Goal: Task Accomplishment & Management: Complete application form

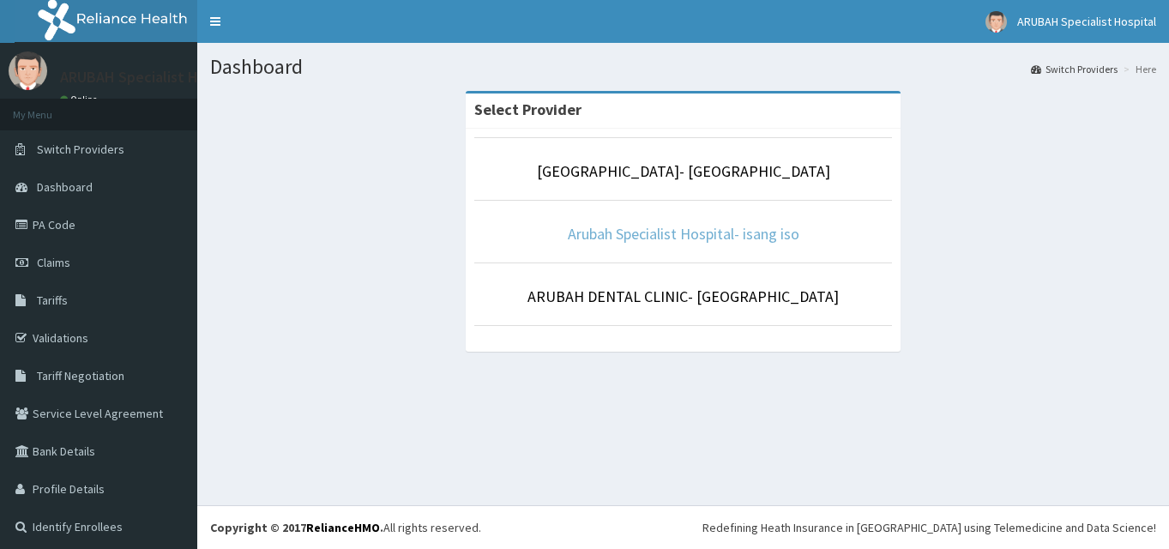
click at [701, 230] on link "Arubah Specialist Hospital- isang iso" at bounding box center [683, 234] width 231 height 20
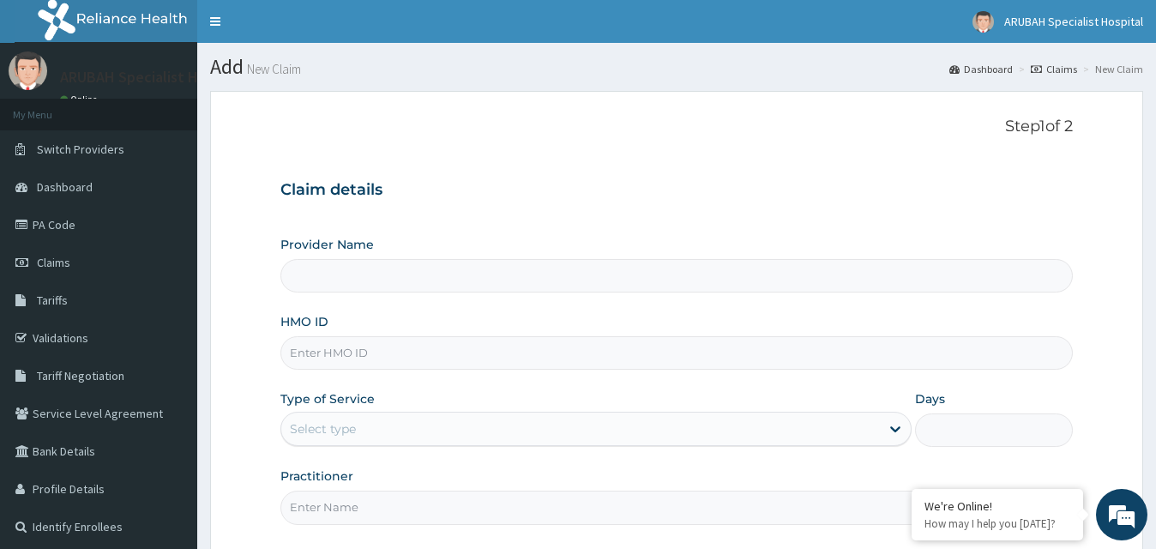
type input "Arubah Specialist Hospital- isang iso"
click at [370, 341] on input "HMO ID" at bounding box center [675, 352] width 791 height 33
type input "WAN/10061/e"
click at [433, 426] on div "Select type" at bounding box center [580, 428] width 598 height 27
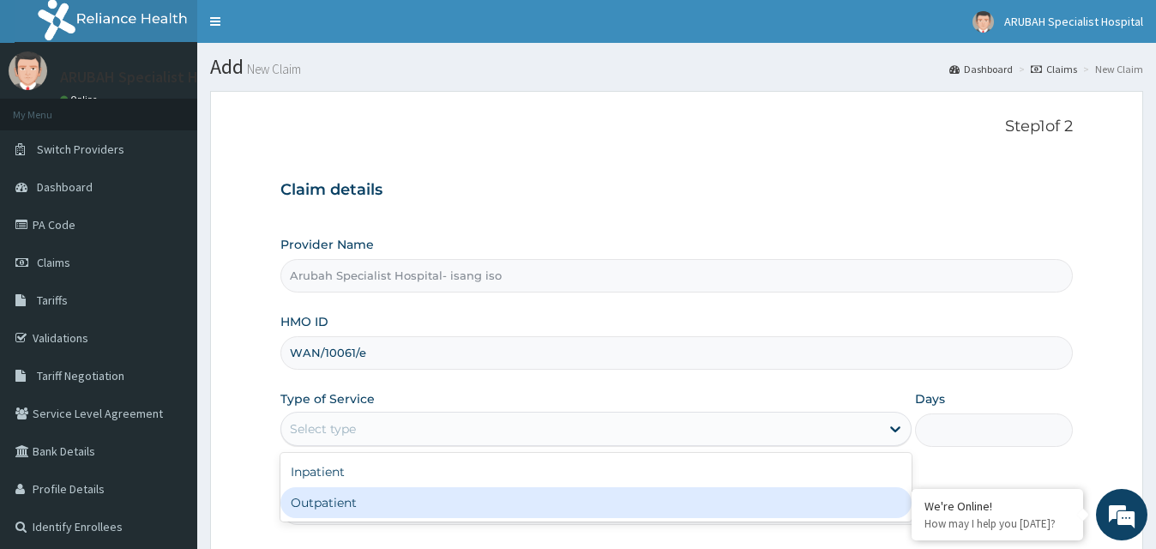
click at [367, 505] on div "Outpatient" at bounding box center [595, 502] width 630 height 31
type input "1"
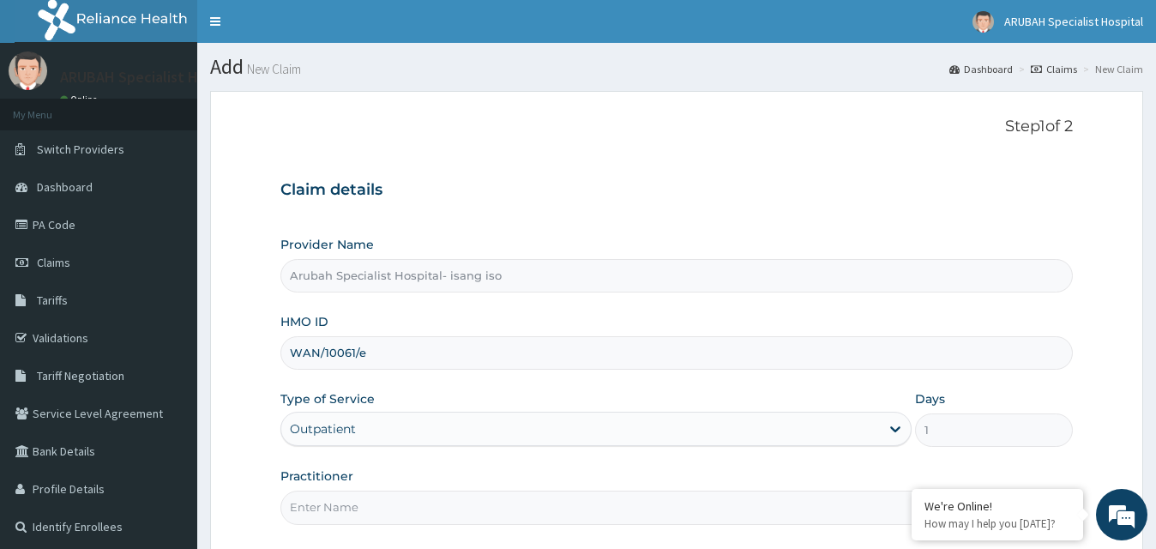
click at [349, 502] on input "Practitioner" at bounding box center [675, 506] width 791 height 33
type input "DR. ITAM"
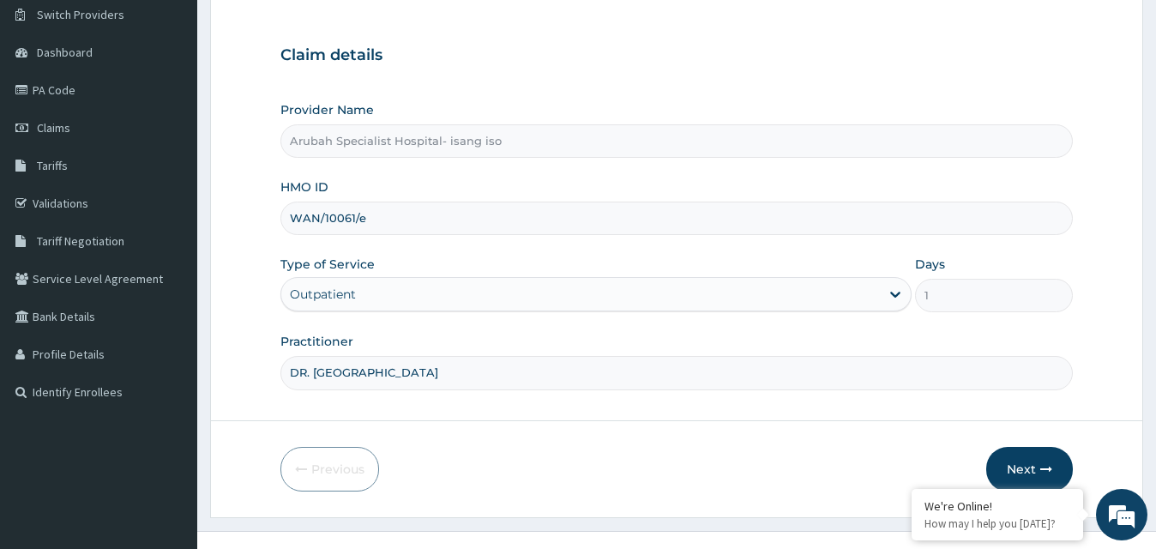
scroll to position [160, 0]
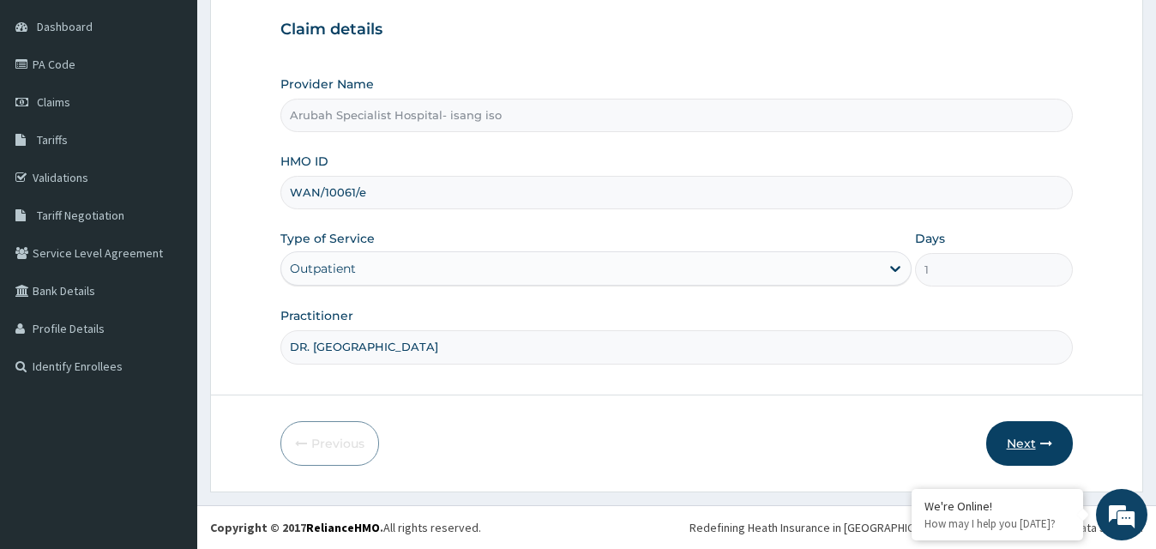
click at [1044, 425] on button "Next" at bounding box center [1029, 443] width 87 height 45
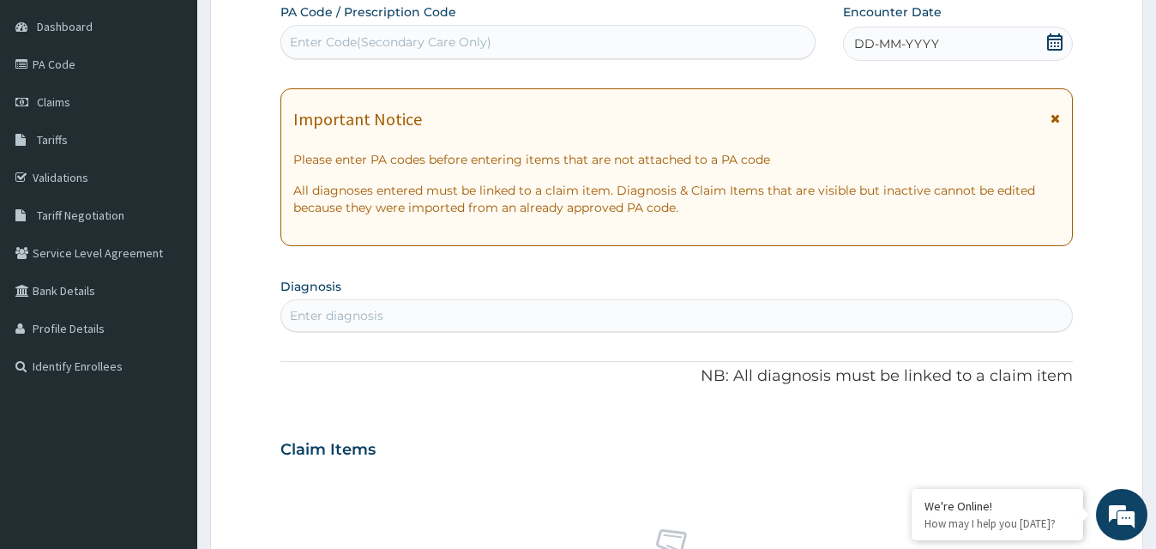
click at [1050, 37] on icon at bounding box center [1054, 41] width 17 height 17
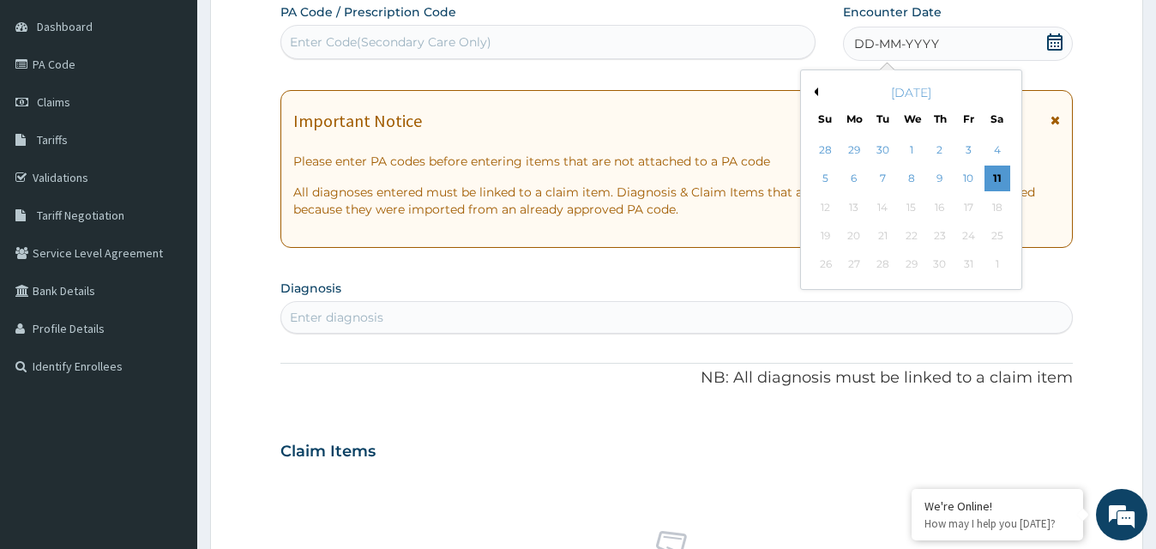
scroll to position [0, 0]
click at [818, 89] on div "October 2025" at bounding box center [911, 92] width 207 height 17
click at [816, 89] on button "Previous Month" at bounding box center [813, 91] width 9 height 9
drag, startPoint x: 915, startPoint y: 175, endPoint x: 883, endPoint y: 172, distance: 31.8
click at [914, 175] on div "10" at bounding box center [912, 179] width 26 height 26
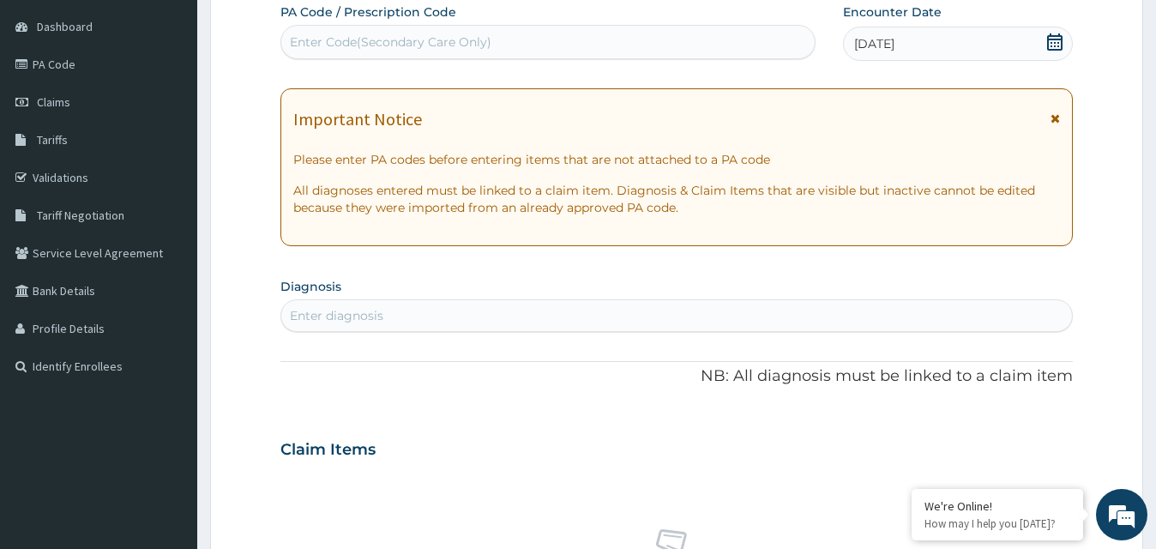
click at [644, 325] on div "Enter diagnosis" at bounding box center [676, 315] width 790 height 27
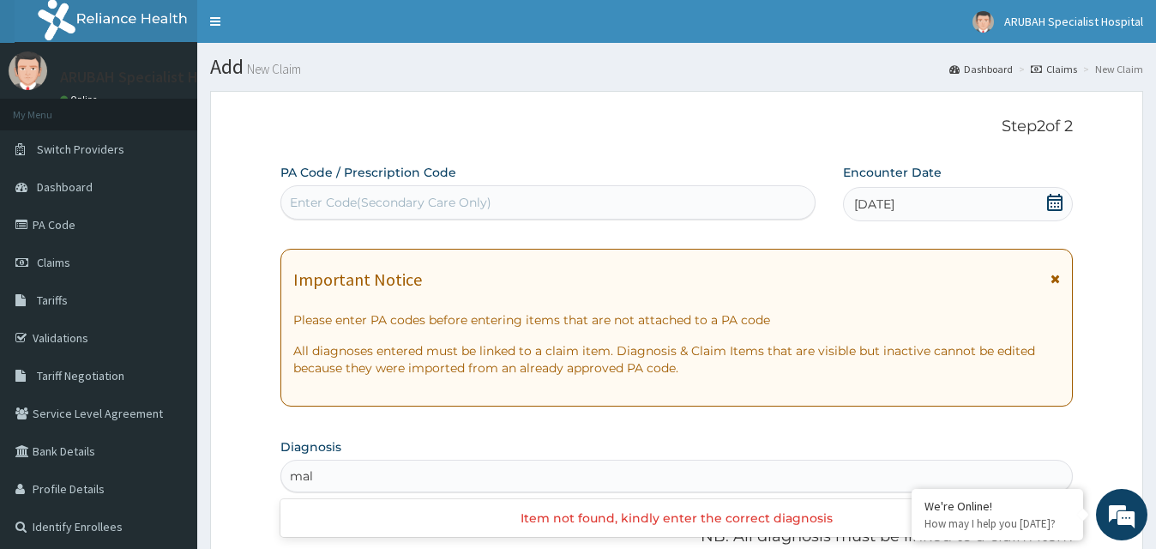
type input "mal"
